Goal: Navigation & Orientation: Find specific page/section

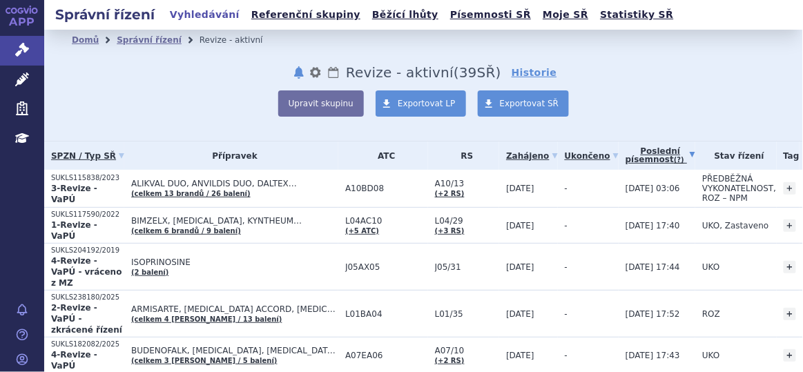
click at [625, 147] on link "Poslední písemnost (?)" at bounding box center [660, 155] width 70 height 28
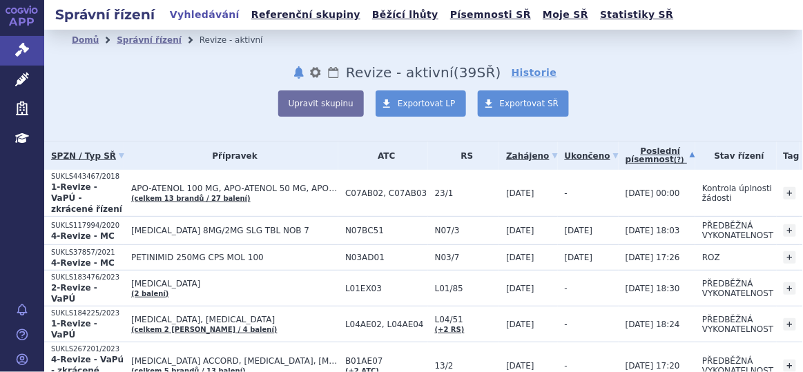
click at [625, 155] on link "Poslední písemnost (?)" at bounding box center [660, 155] width 70 height 28
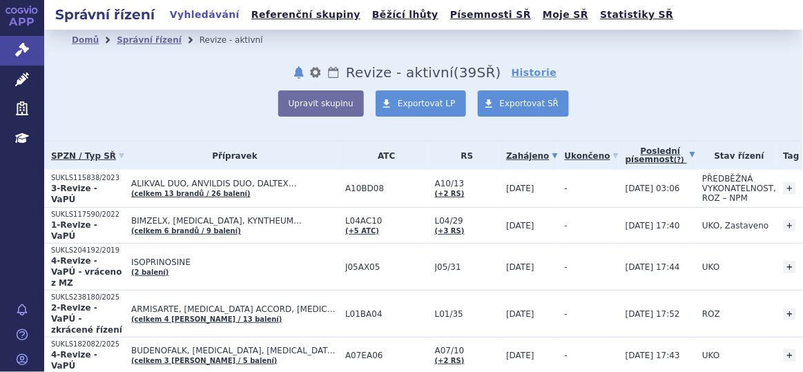
click at [506, 152] on link "Zahájeno" at bounding box center [531, 155] width 51 height 19
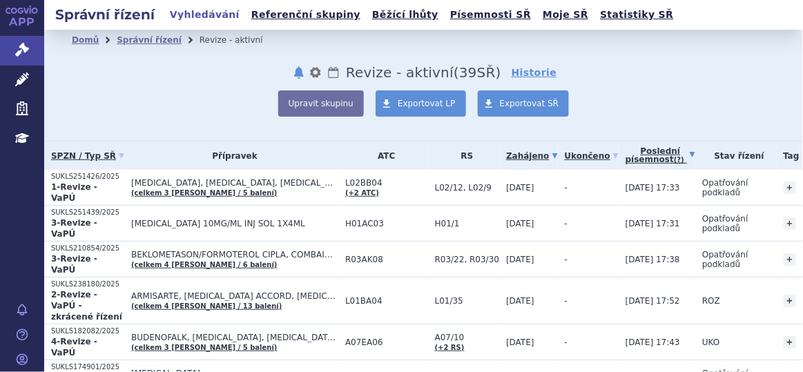
click at [629, 151] on link "Poslední písemnost (?)" at bounding box center [660, 155] width 70 height 28
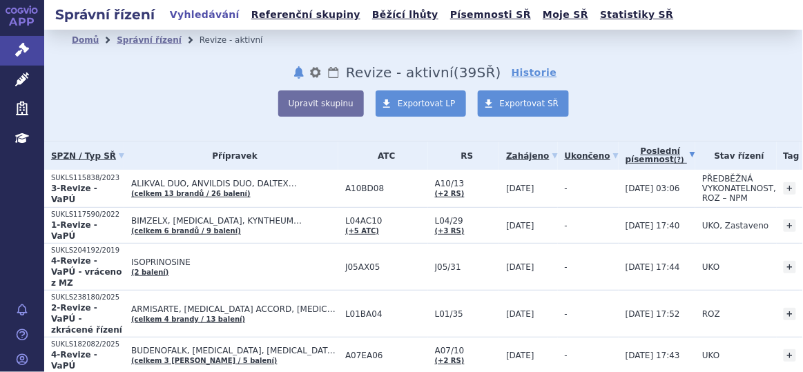
click at [200, 64] on div "Domů Správní řízení Revize - aktivní notifikace nastavení Přejmenovat Smazat Lh…" at bounding box center [423, 83] width 759 height 66
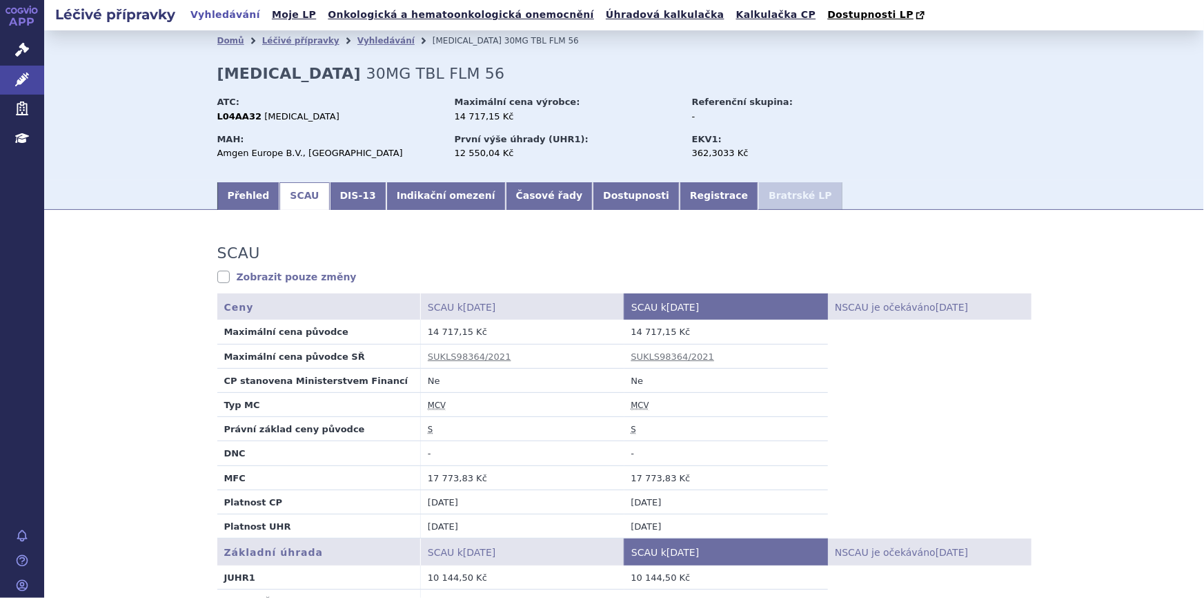
scroll to position [251, 0]
